Goal: Transaction & Acquisition: Subscribe to service/newsletter

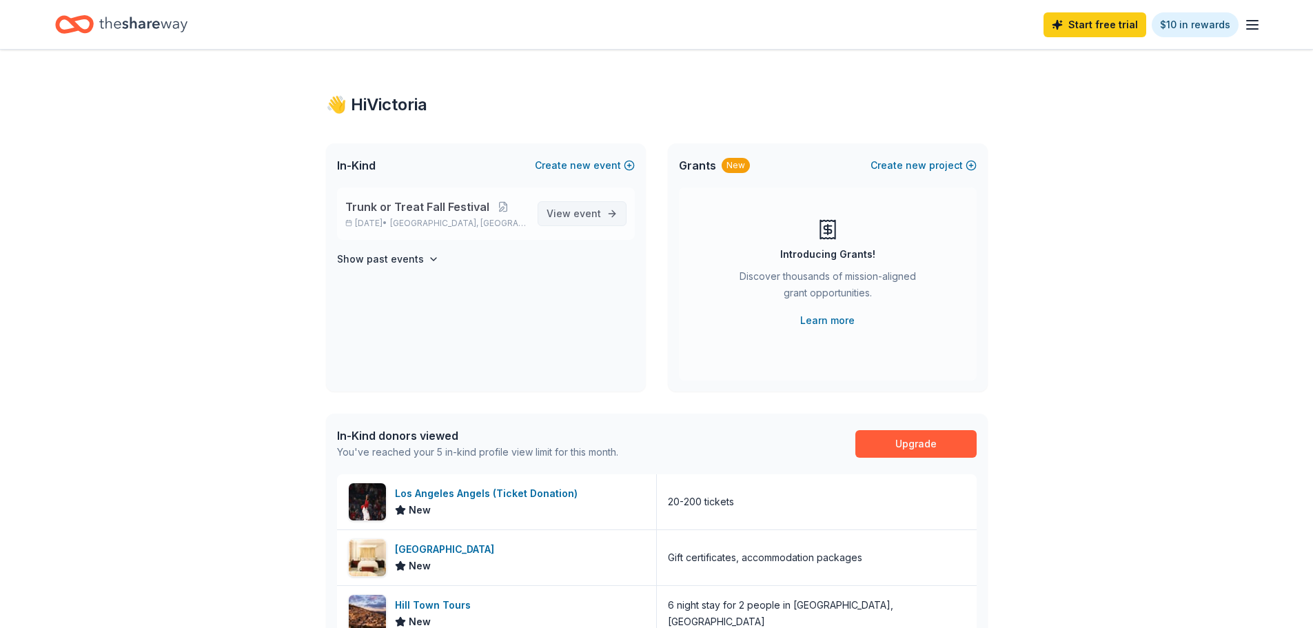
click at [567, 212] on span "View event" at bounding box center [574, 213] width 54 height 17
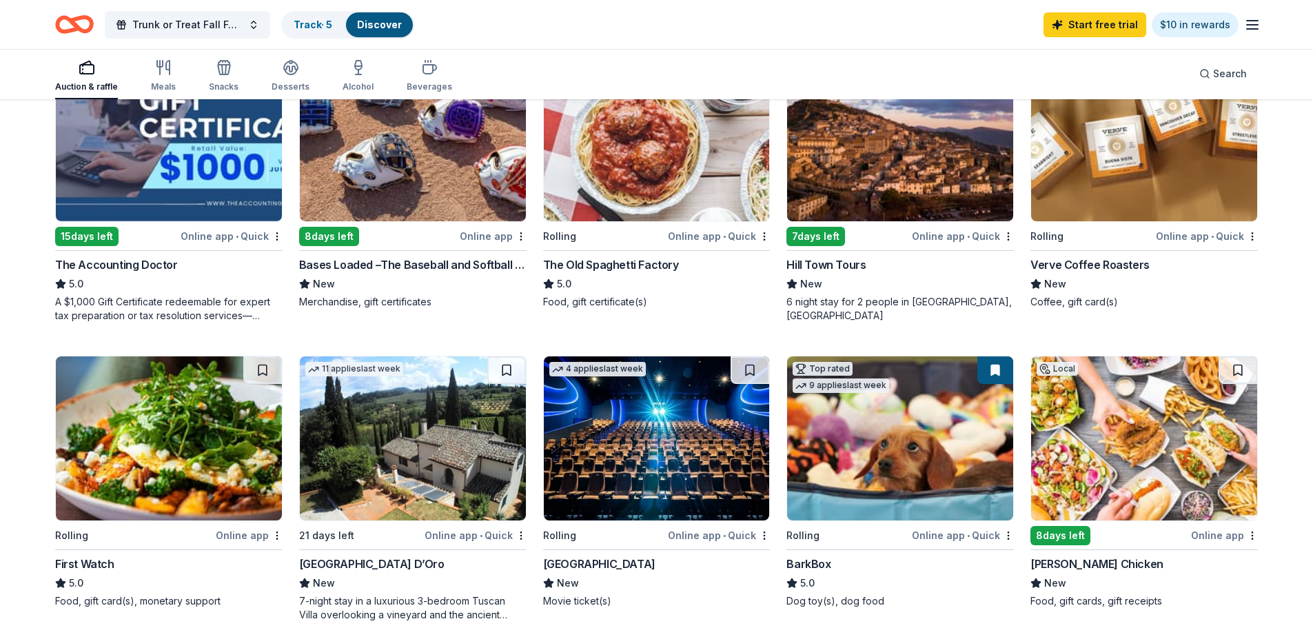
scroll to position [414, 0]
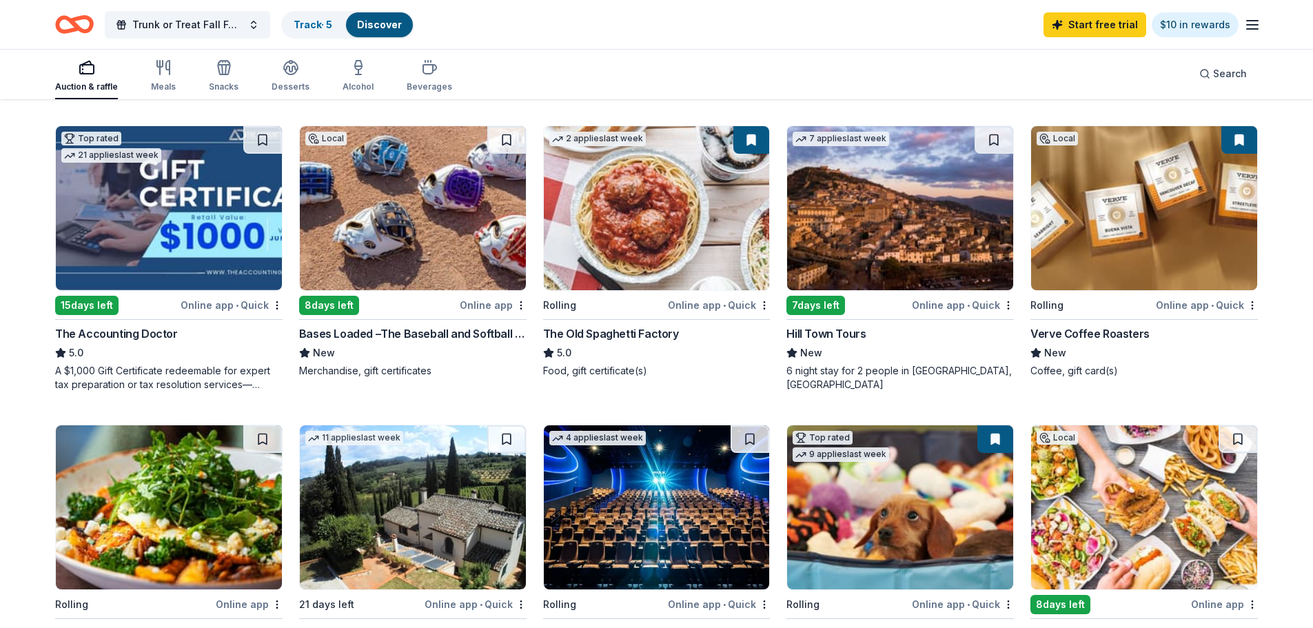
click at [655, 201] on img at bounding box center [657, 208] width 226 height 164
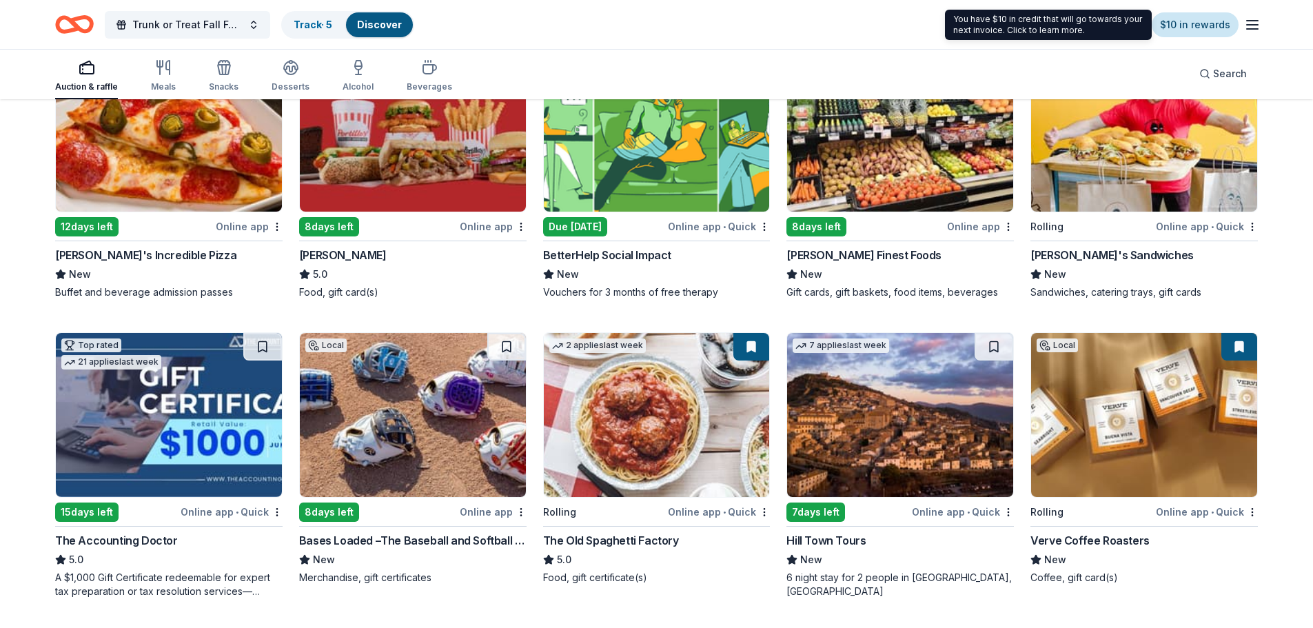
scroll to position [0, 0]
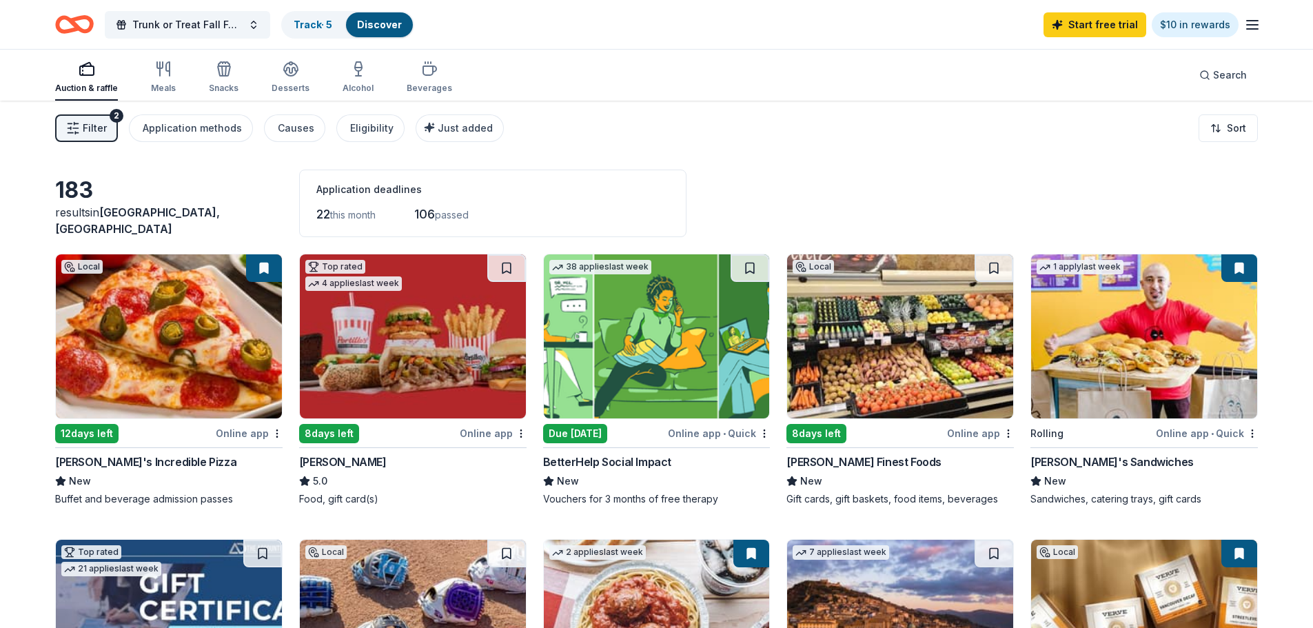
click at [1251, 23] on icon "button" at bounding box center [1252, 25] width 17 height 17
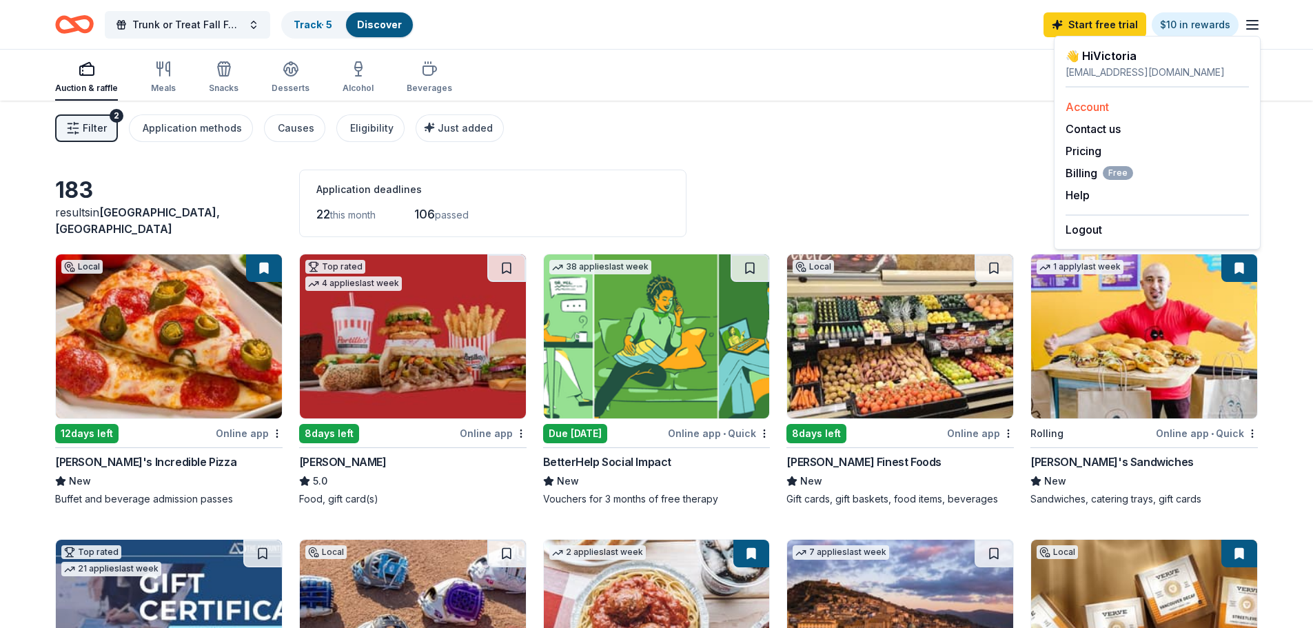
click at [1112, 99] on div "Account" at bounding box center [1157, 107] width 183 height 17
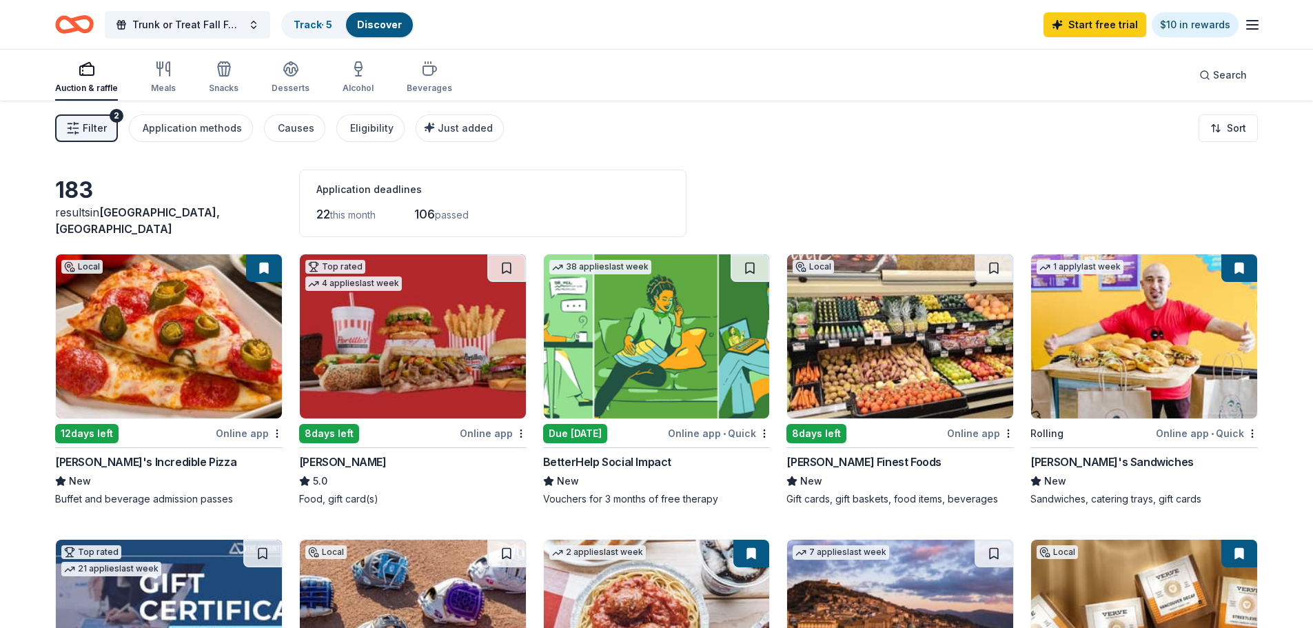
click at [1250, 23] on icon "button" at bounding box center [1252, 25] width 17 height 17
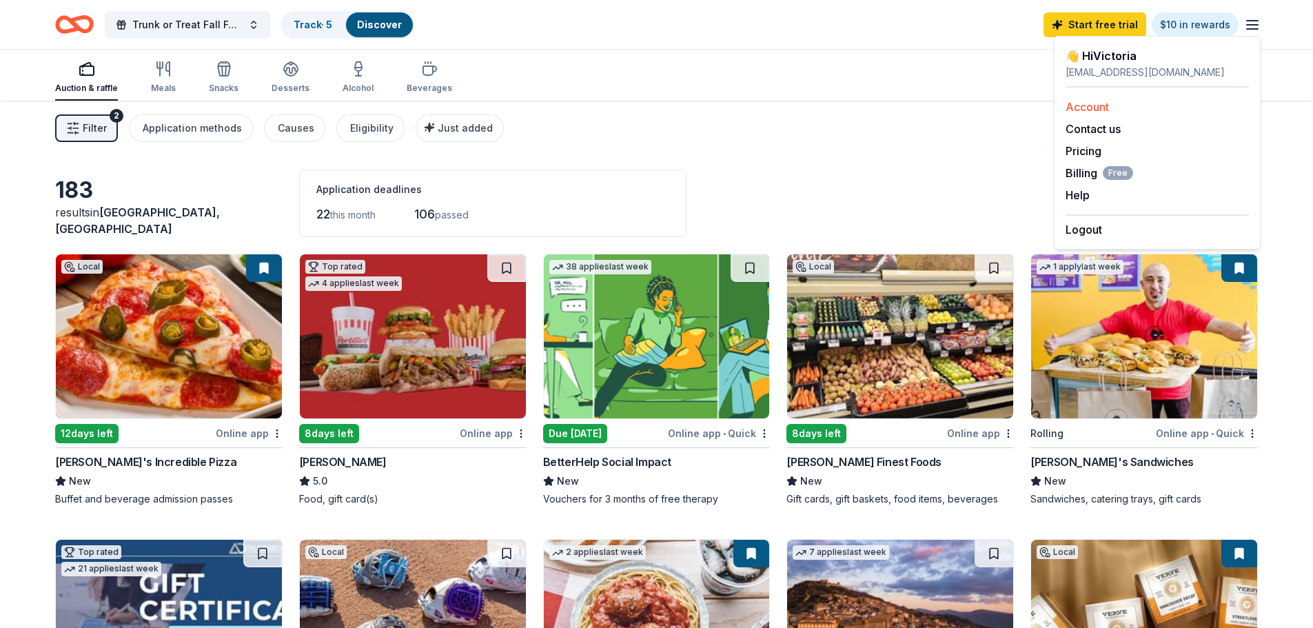
click at [1093, 105] on link "Account" at bounding box center [1087, 107] width 43 height 14
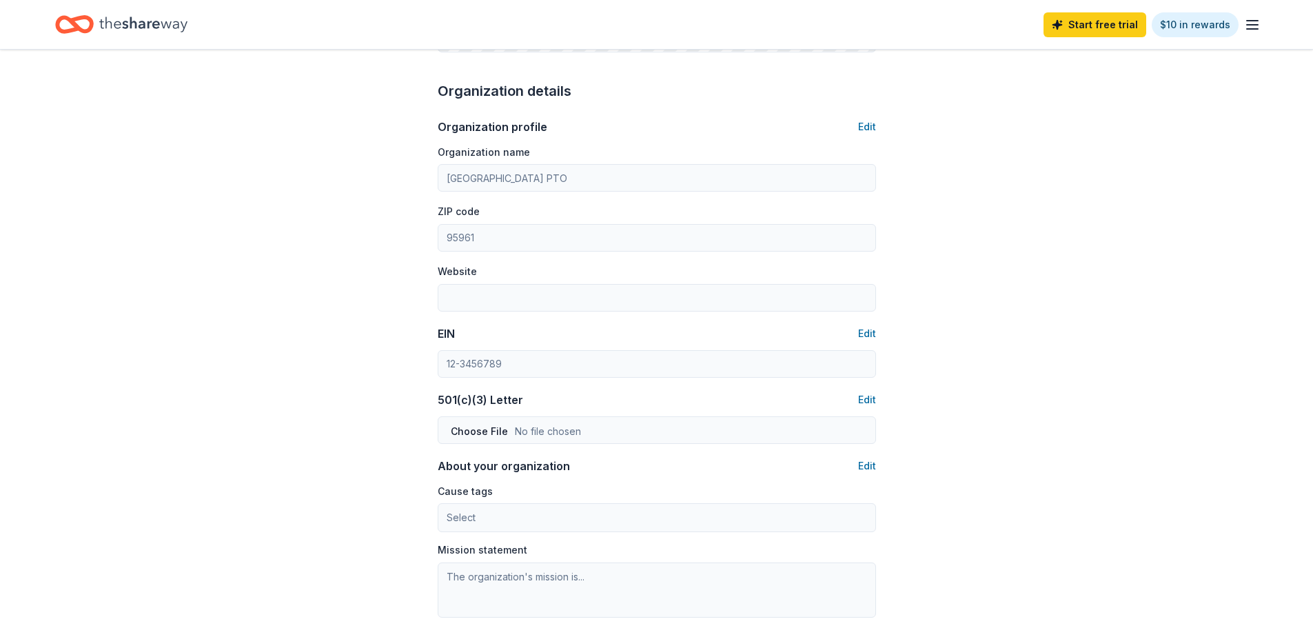
scroll to position [751, 0]
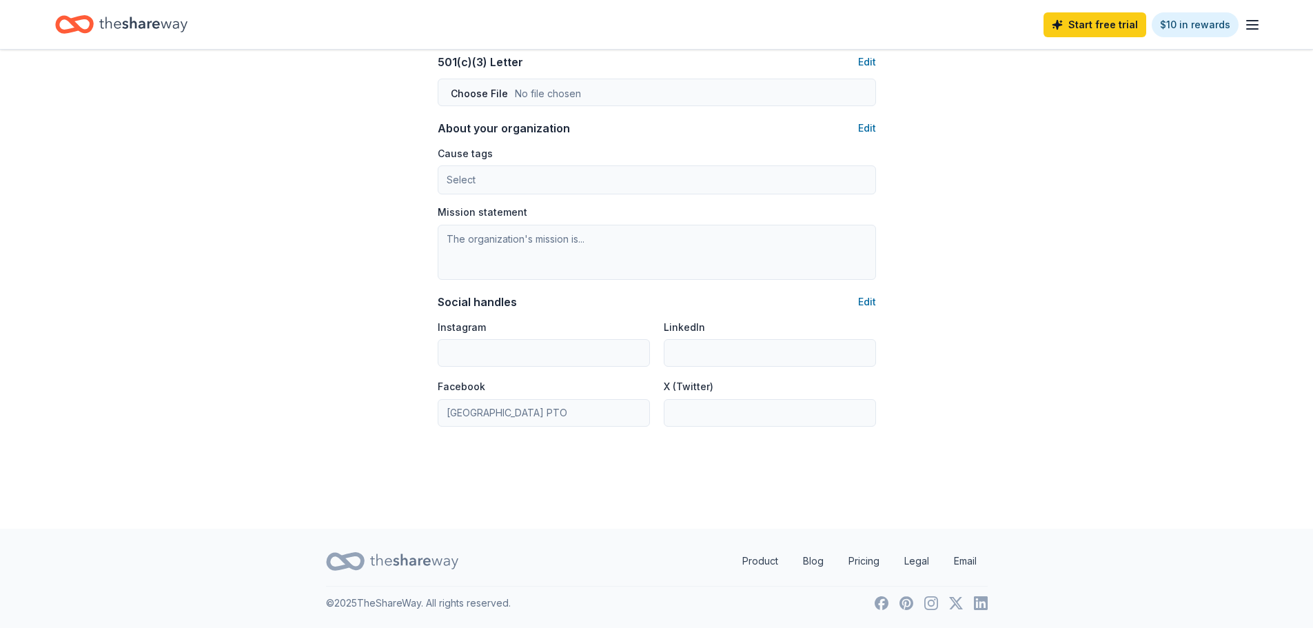
click at [1255, 29] on line "button" at bounding box center [1252, 29] width 11 height 0
click at [1103, 173] on span "Free" at bounding box center [1118, 173] width 30 height 14
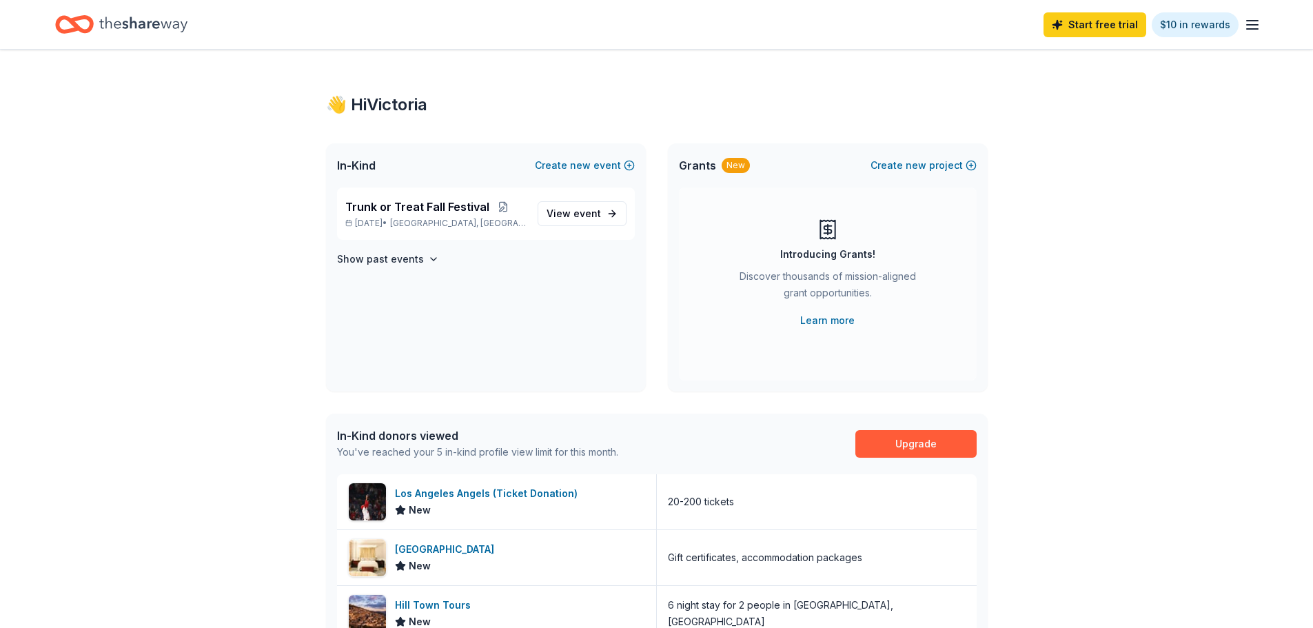
click at [1250, 25] on line "button" at bounding box center [1252, 25] width 11 height 0
click at [1094, 147] on link "Pricing" at bounding box center [1084, 151] width 36 height 14
click at [1076, 151] on link "Pricing" at bounding box center [1084, 151] width 36 height 14
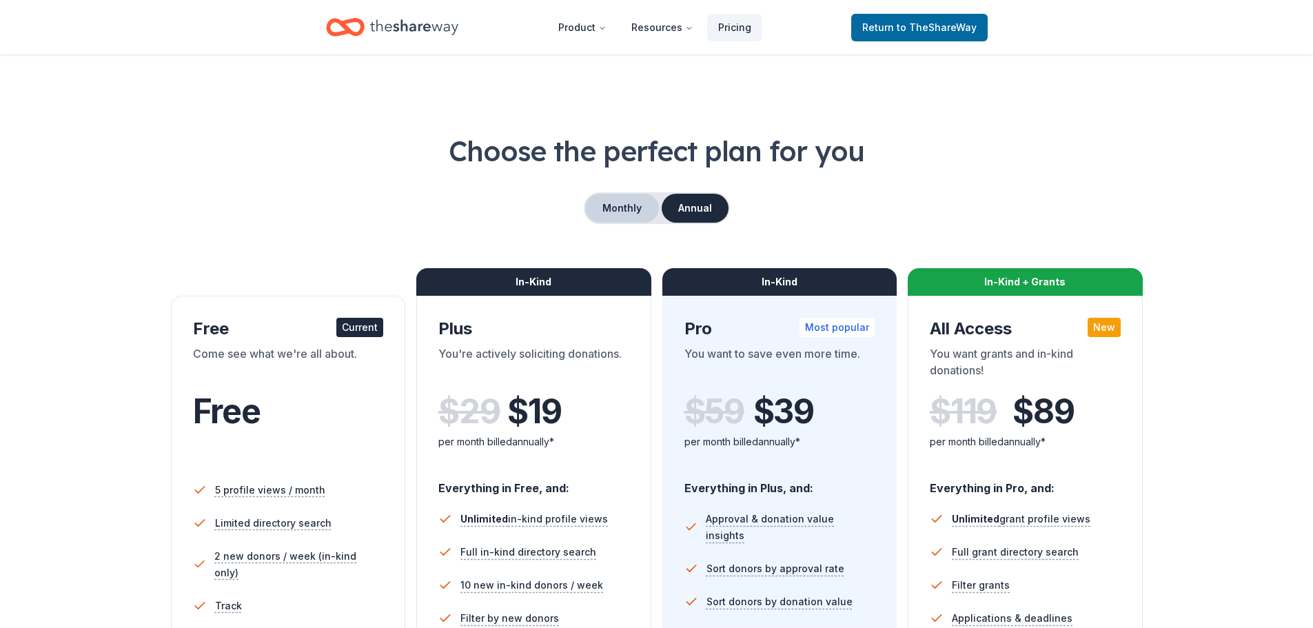
click at [639, 208] on button "Monthly" at bounding box center [622, 208] width 74 height 29
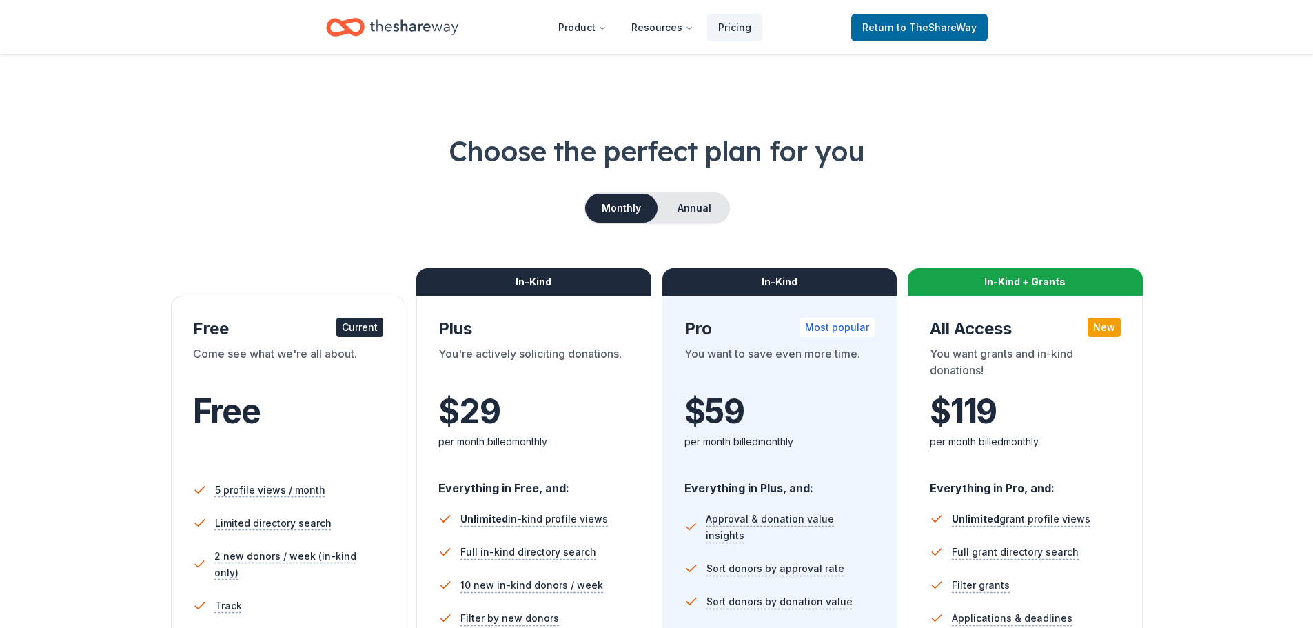
click at [356, 24] on icon "Home" at bounding box center [345, 27] width 39 height 32
